Goal: Find specific page/section

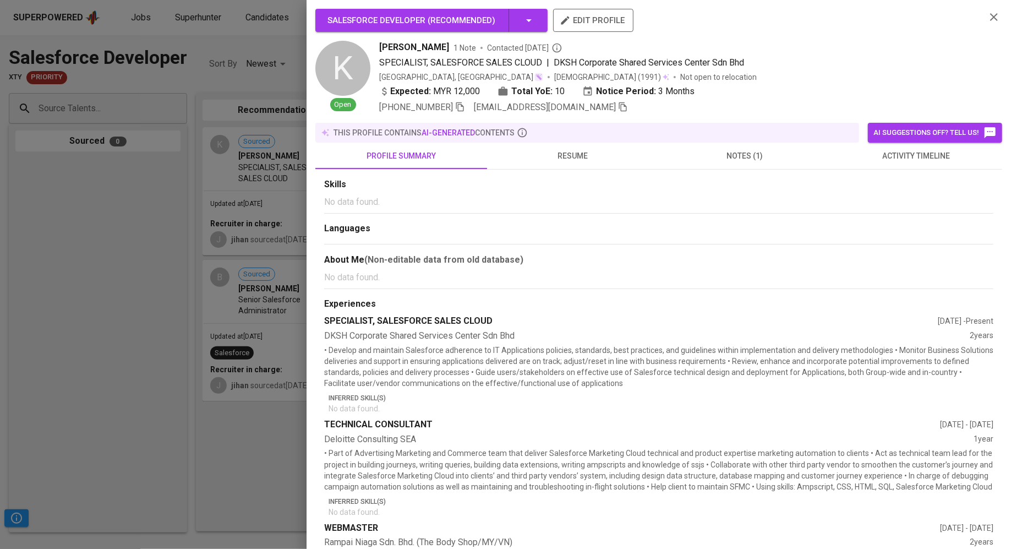
scroll to position [52, 0]
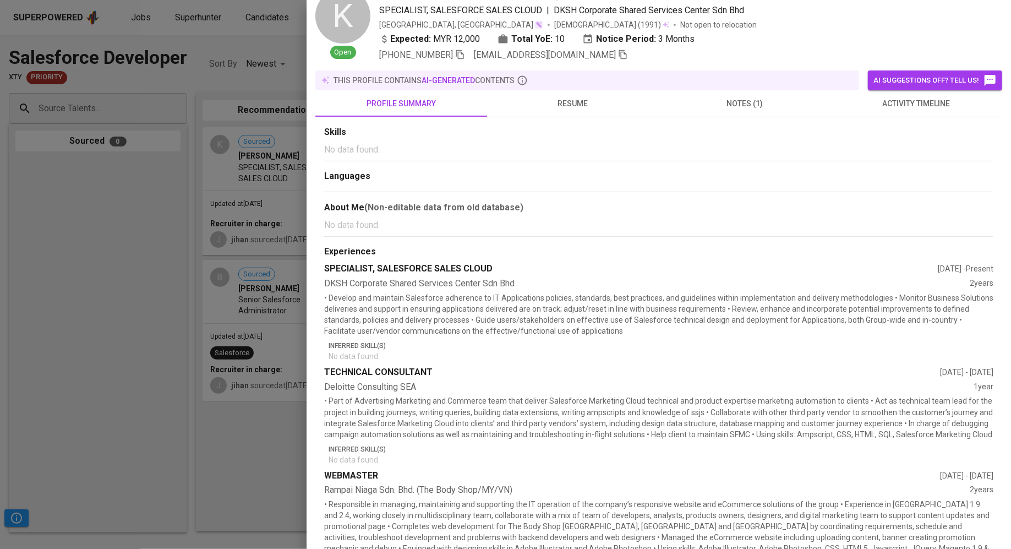
click at [140, 266] on div at bounding box center [505, 274] width 1011 height 549
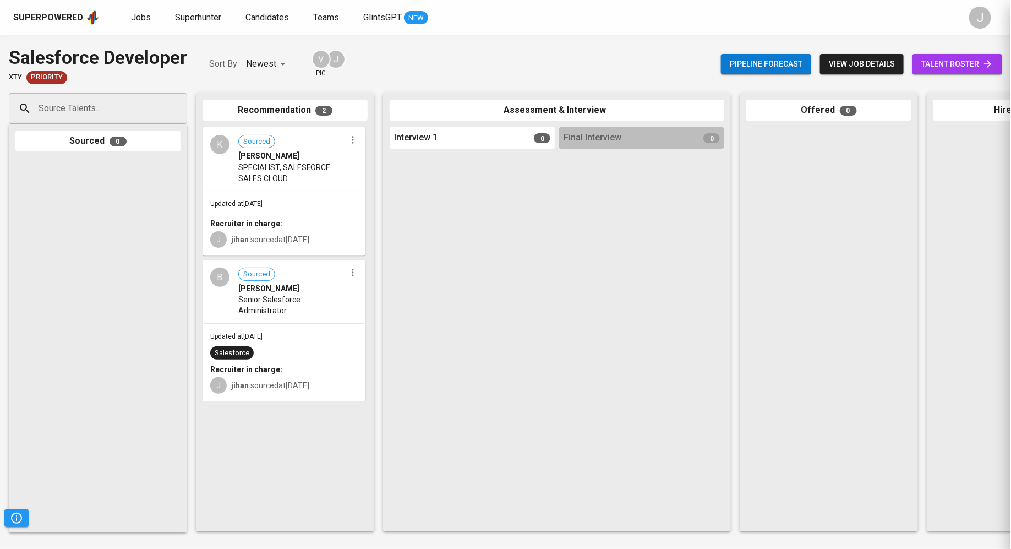
scroll to position [0, 0]
click at [138, 14] on span "Jobs" at bounding box center [141, 17] width 20 height 10
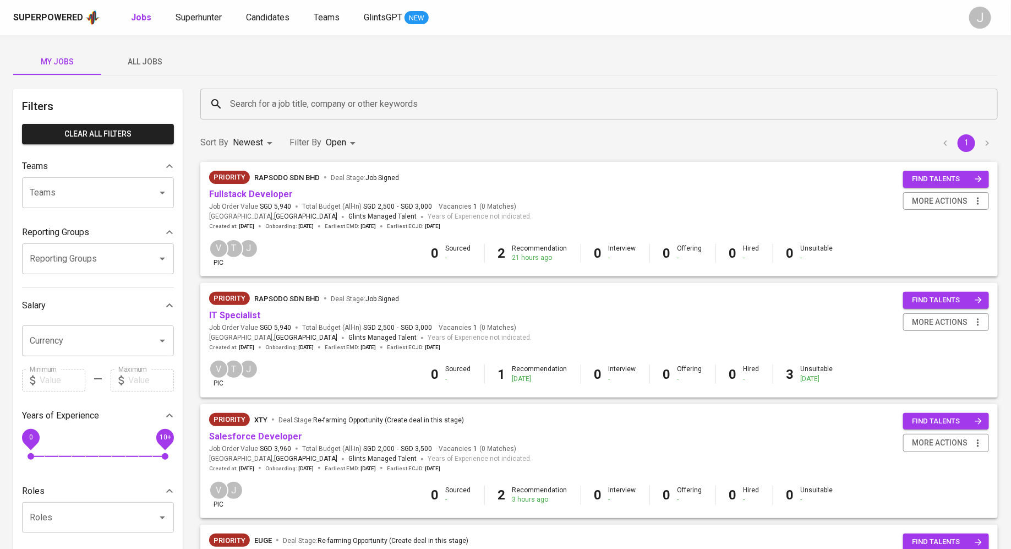
click at [232, 322] on div "Priority Rapsodo Sdn Bhd Deal Stage : Job Signed IT Specialist Job Order Value …" at bounding box center [370, 321] width 323 height 59
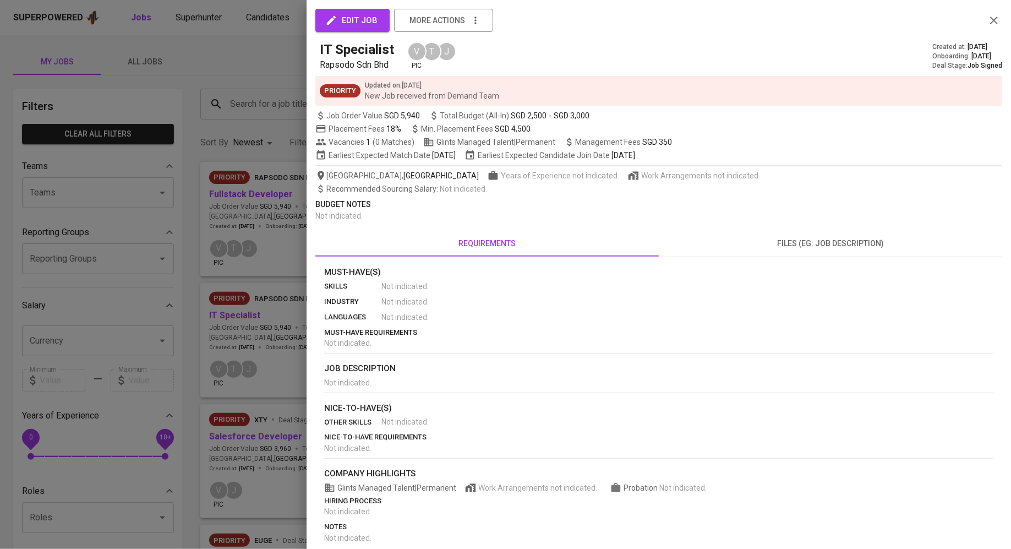
click at [232, 317] on div at bounding box center [505, 274] width 1011 height 549
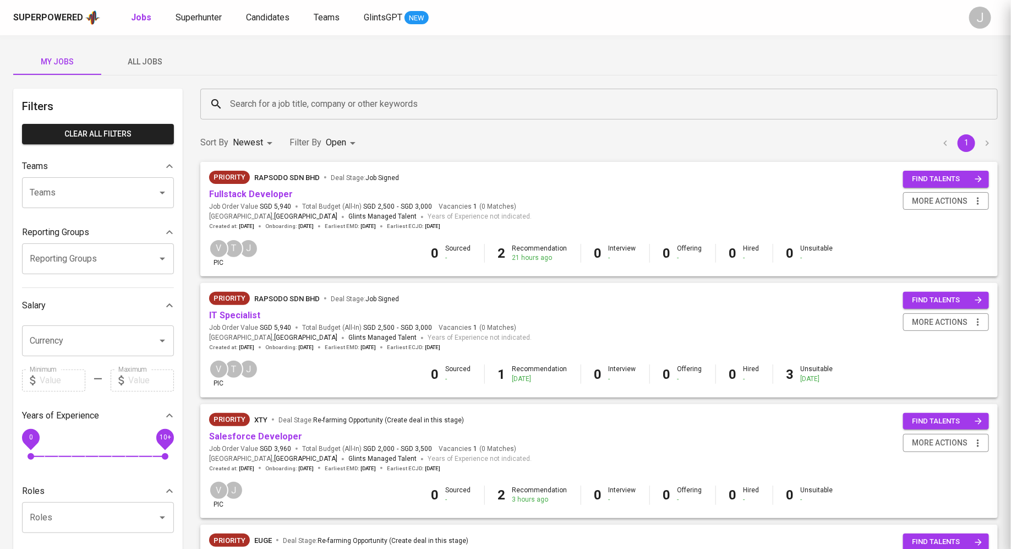
click at [232, 317] on link "IT Specialist" at bounding box center [234, 315] width 51 height 10
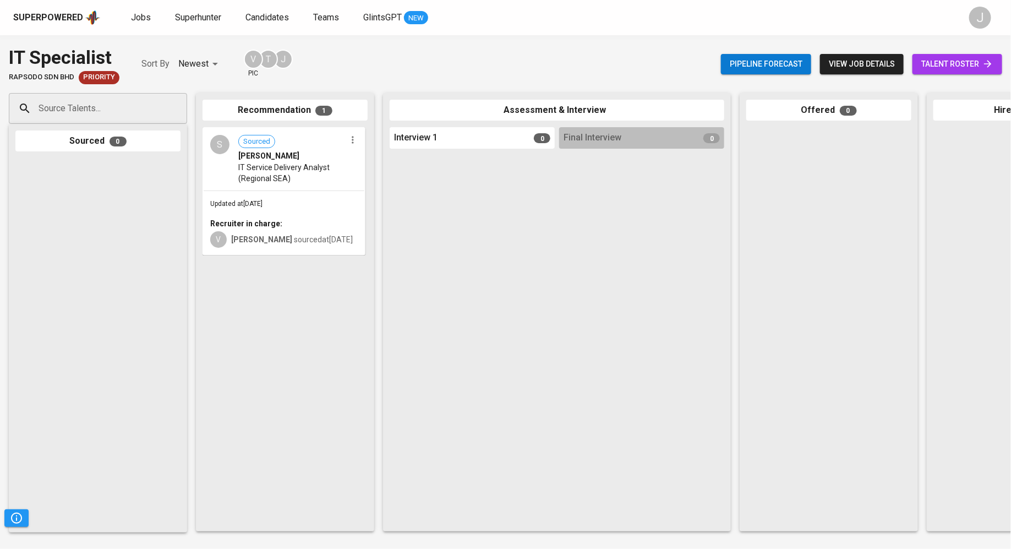
click at [965, 66] on span "talent roster" at bounding box center [957, 64] width 72 height 14
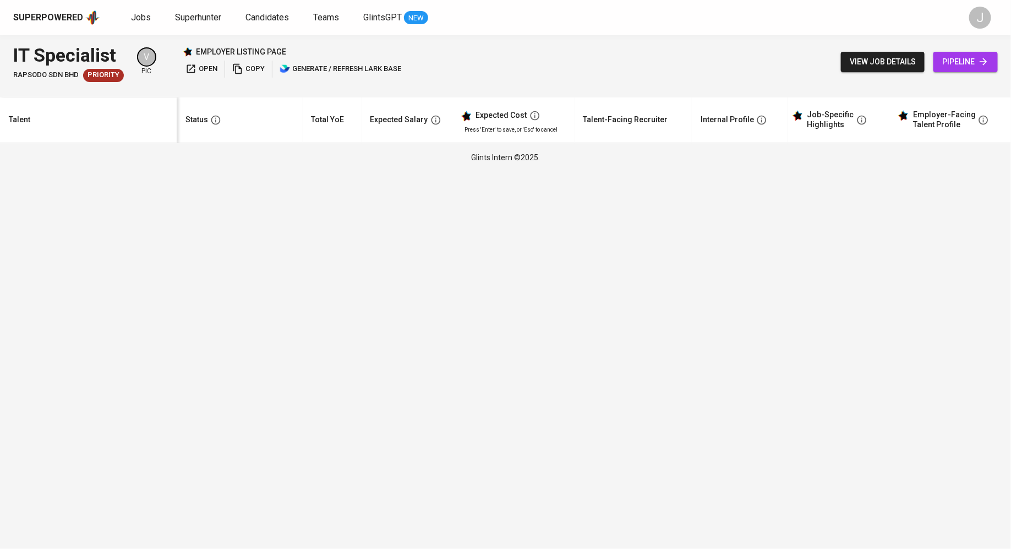
click at [872, 66] on span "view job details" at bounding box center [883, 62] width 66 height 14
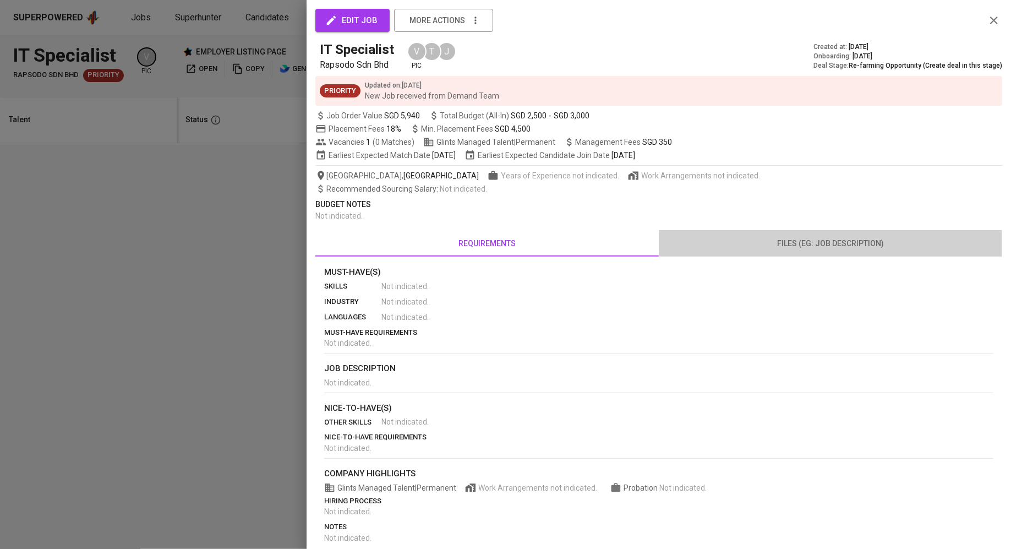
click at [840, 239] on span "files (eg: job description)" at bounding box center [830, 244] width 330 height 14
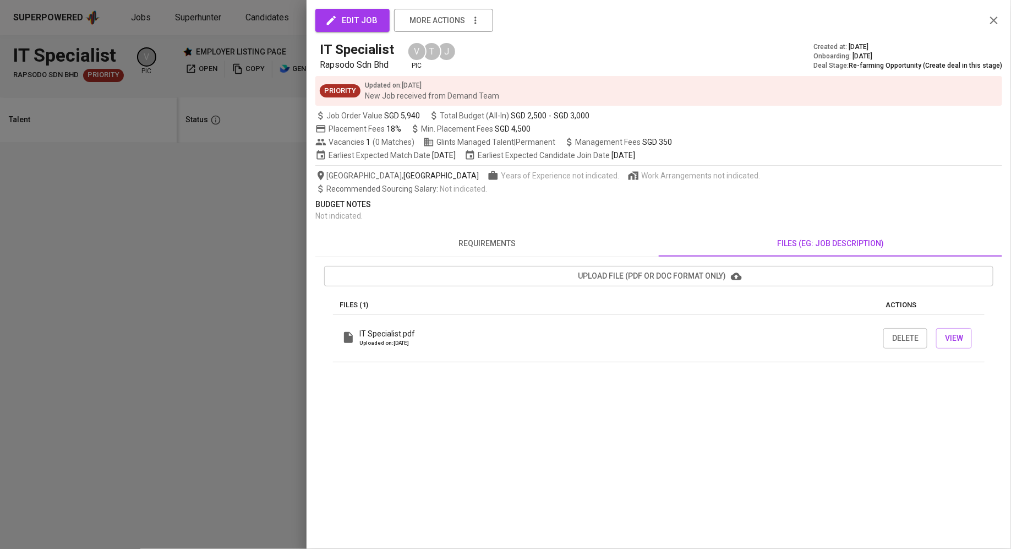
click at [530, 356] on div "IT Specialist.pdf Uploaded on: [DATE] Delete View" at bounding box center [659, 338] width 652 height 47
click at [955, 335] on span "View" at bounding box center [954, 338] width 18 height 14
